Goal: Find specific page/section: Find specific page/section

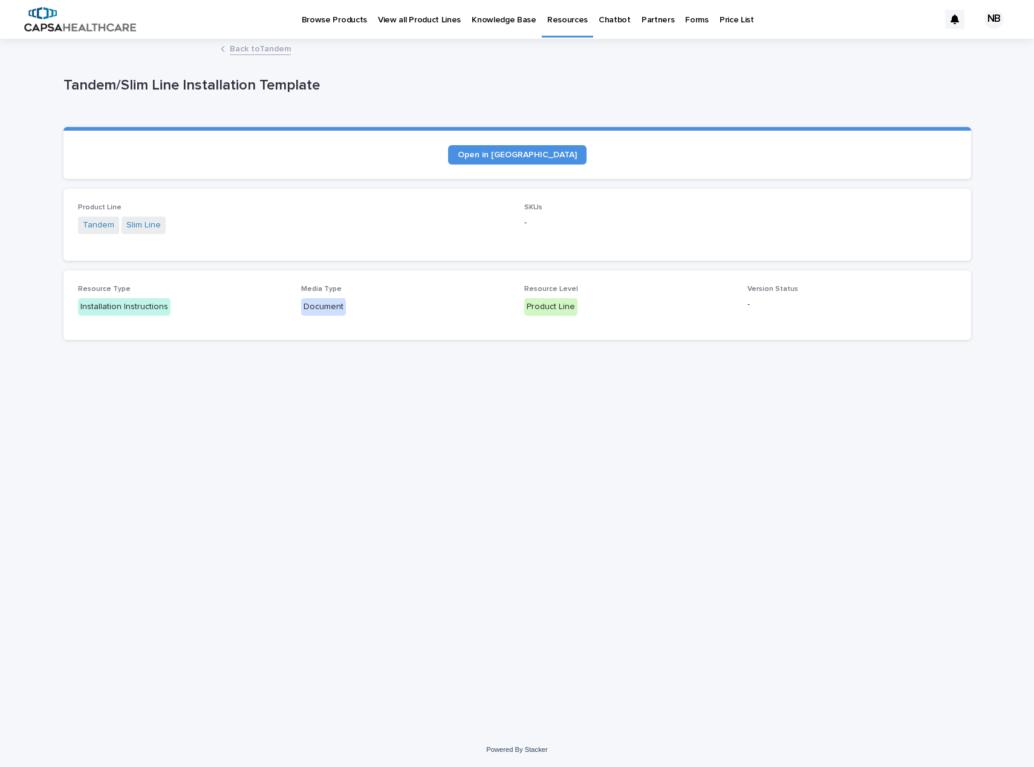
click at [726, 22] on p "Price List" at bounding box center [737, 12] width 34 height 25
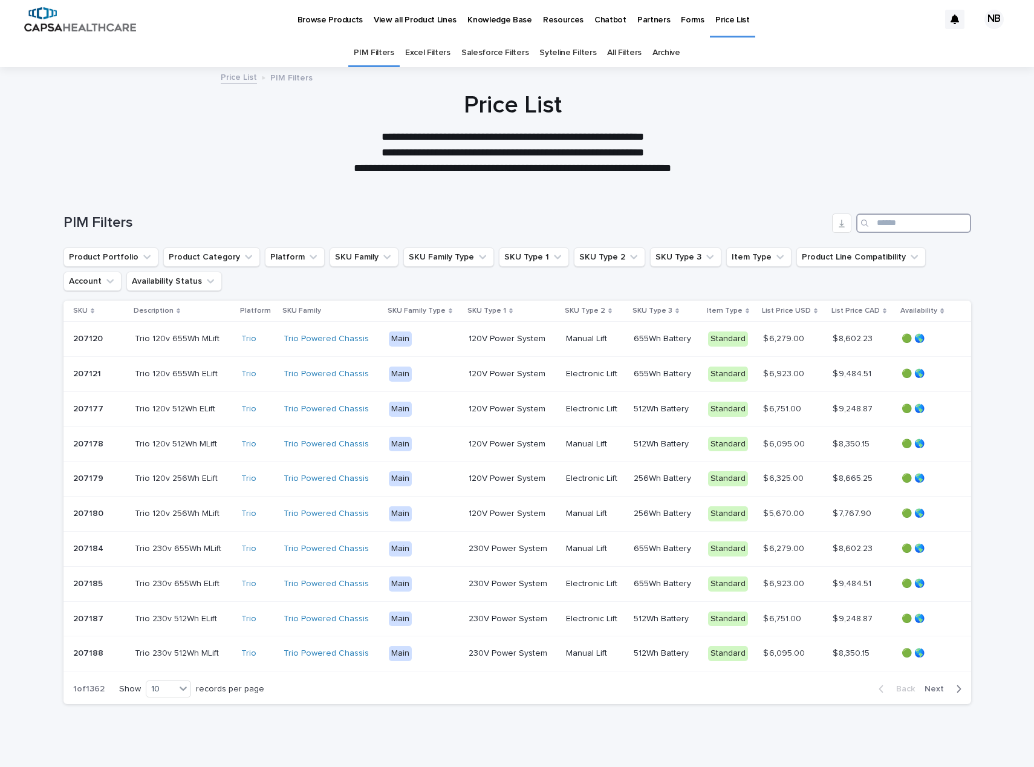
click at [884, 221] on input "Search" at bounding box center [913, 223] width 115 height 19
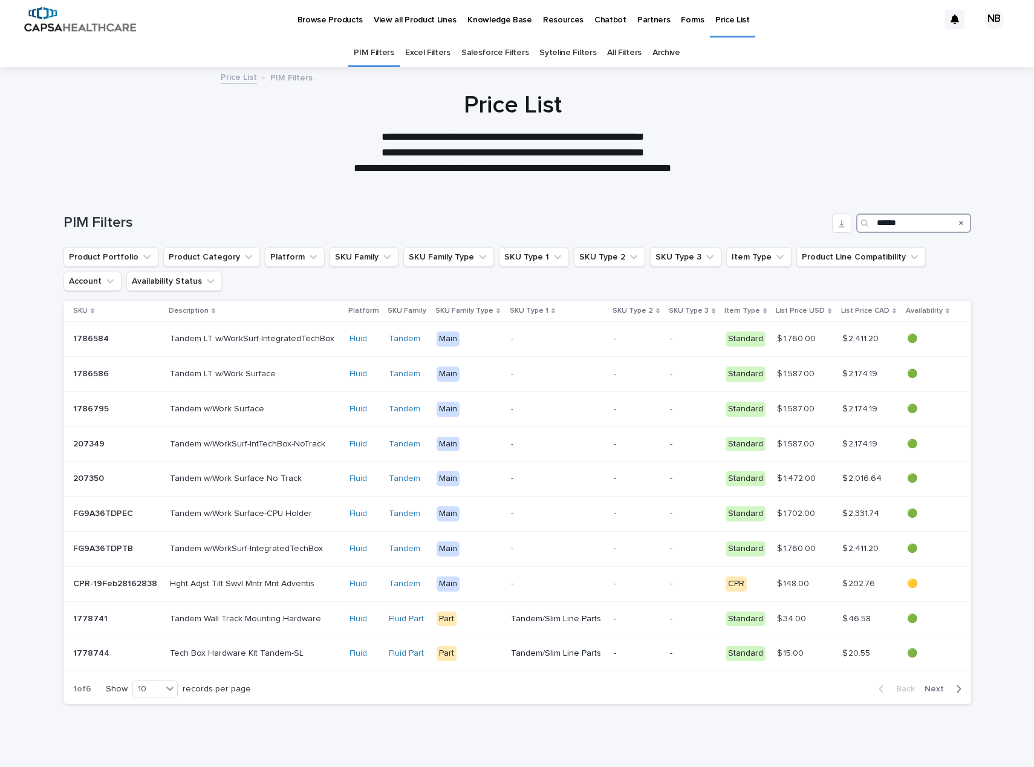
type input "******"
click at [935, 687] on span "Next" at bounding box center [938, 689] width 27 height 8
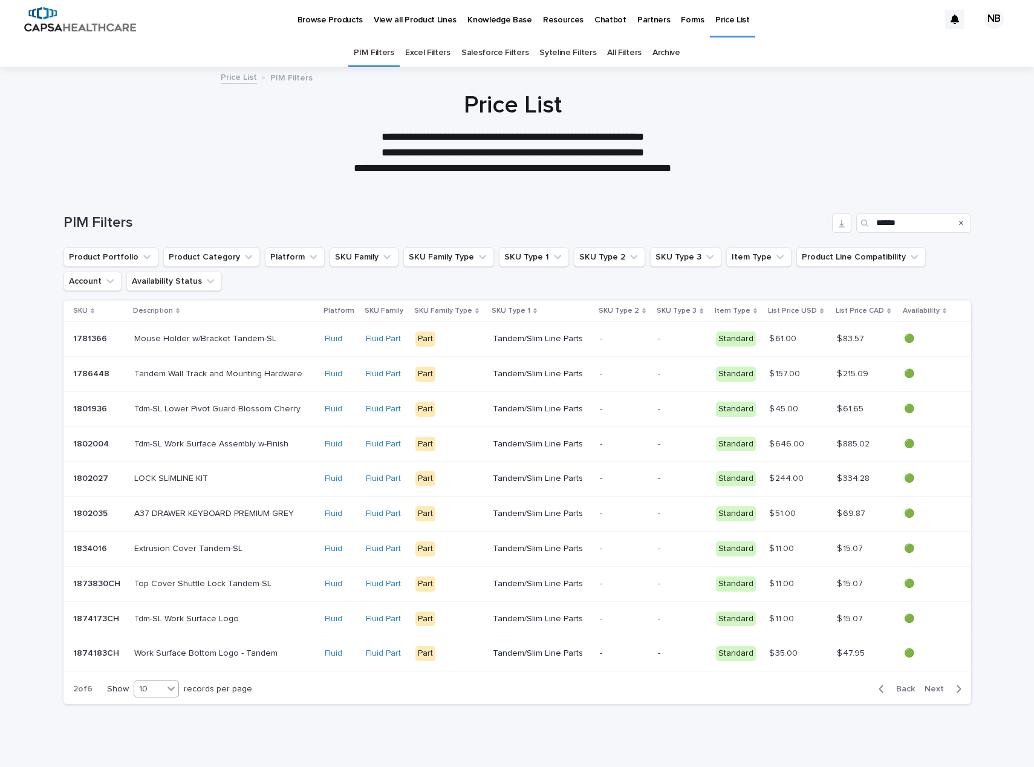
click at [141, 687] on div "10" at bounding box center [148, 689] width 29 height 13
click at [158, 734] on div "30" at bounding box center [157, 734] width 44 height 15
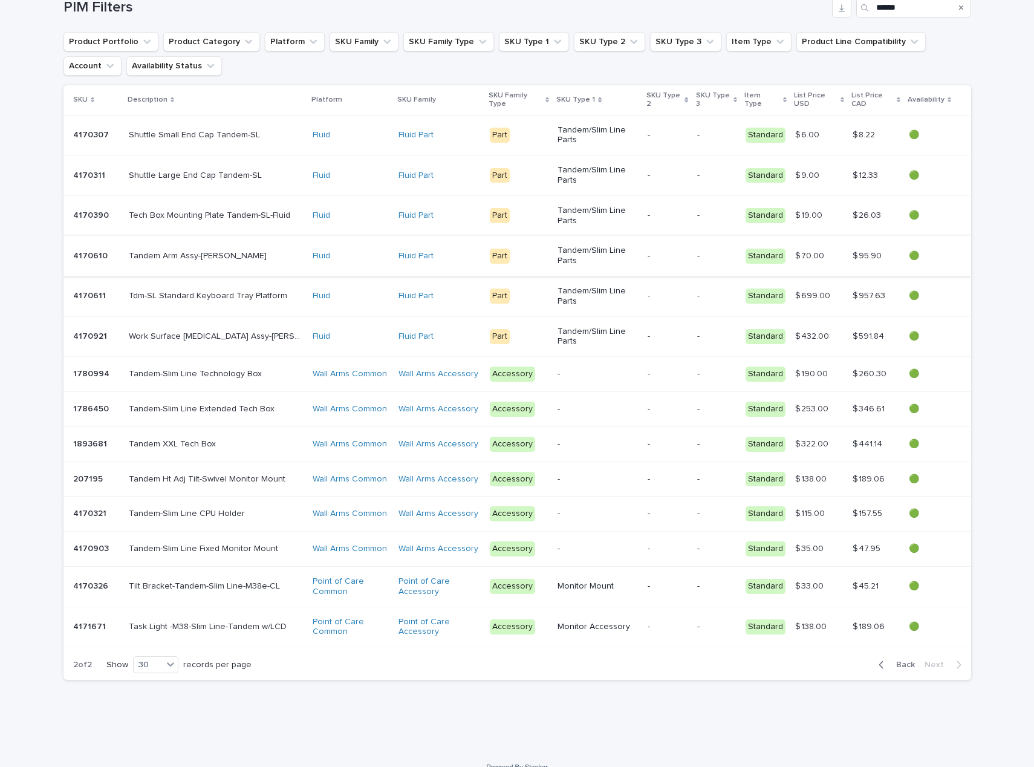
scroll to position [233, 0]
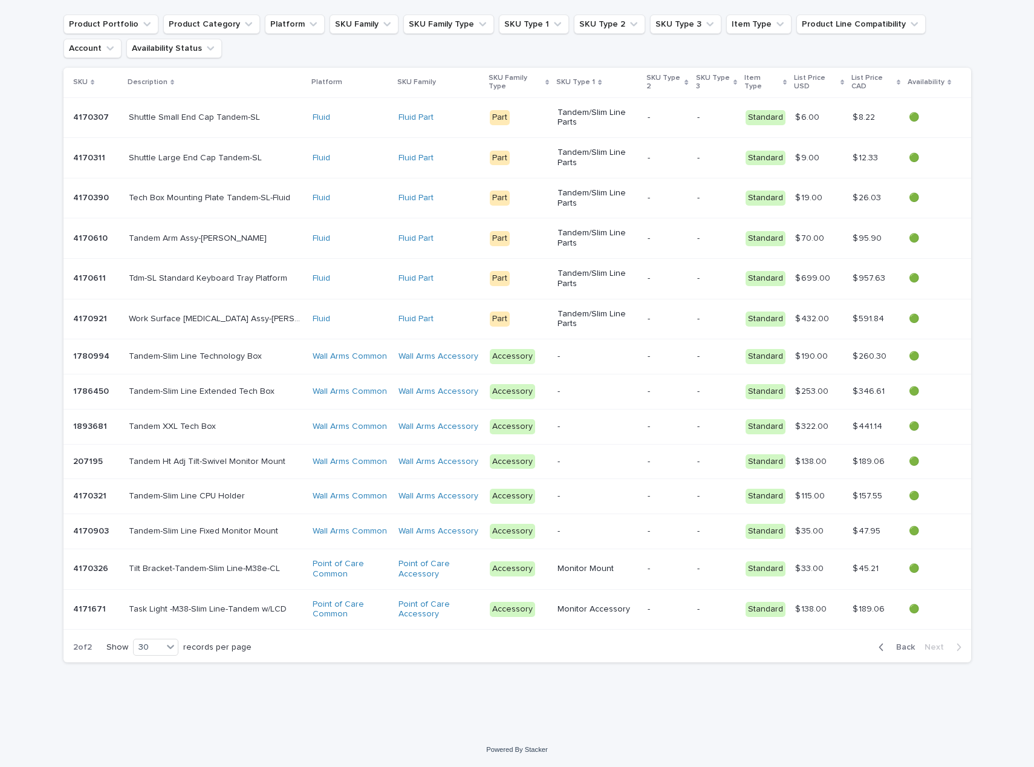
click at [893, 644] on span "Back" at bounding box center [902, 647] width 26 height 8
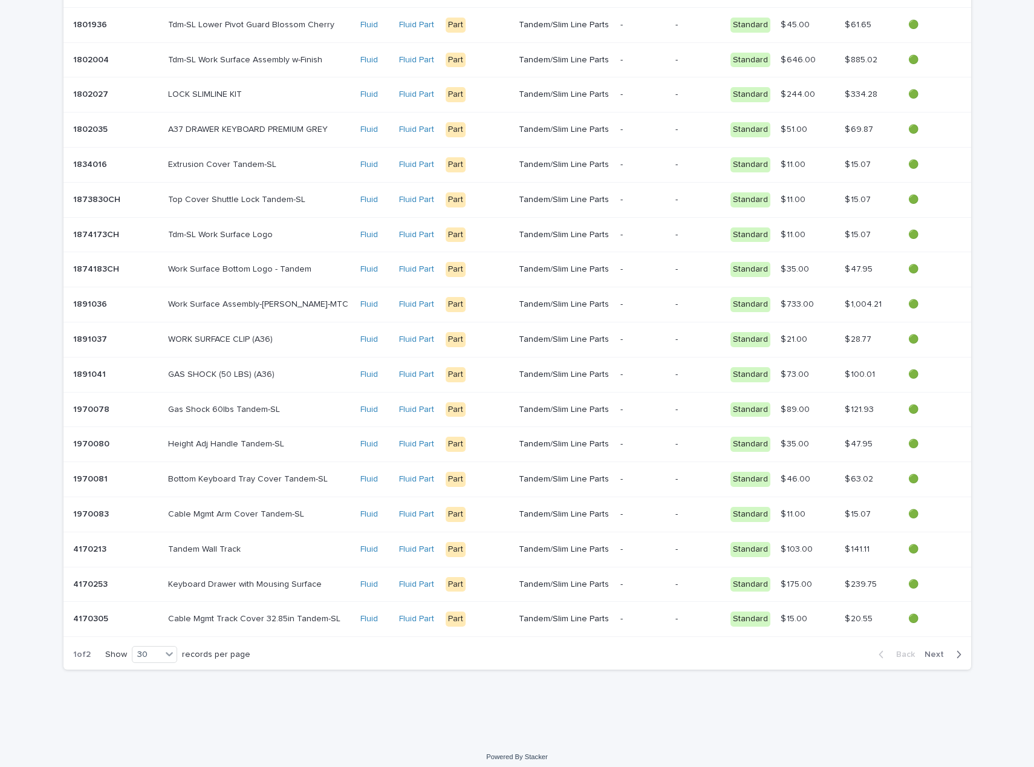
scroll to position [741, 0]
